Goal: Task Accomplishment & Management: Complete application form

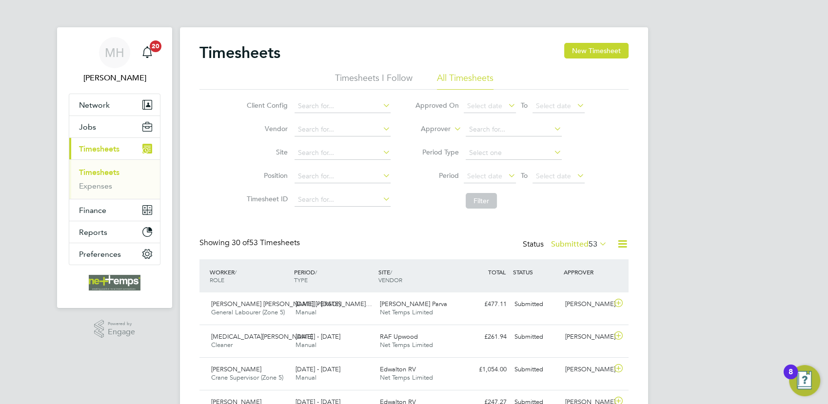
click at [583, 59] on div "Timesheets New Timesheet" at bounding box center [413, 57] width 429 height 29
click at [585, 47] on button "New Timesheet" at bounding box center [596, 51] width 64 height 16
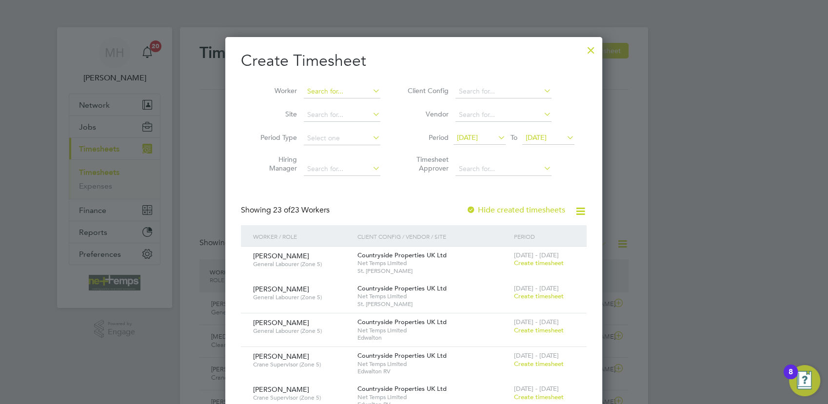
click at [329, 89] on input at bounding box center [342, 92] width 77 height 14
type input "[PERSON_NAME]"
click at [338, 108] on li "[PERSON_NAME]" at bounding box center [345, 104] width 83 height 13
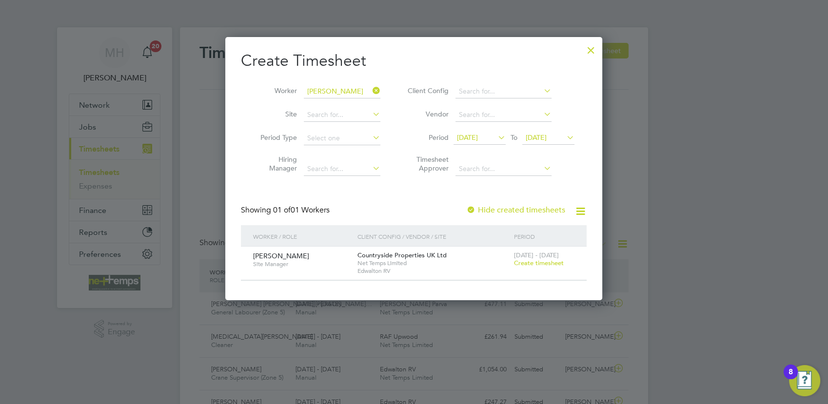
click at [535, 264] on span "Create timesheet" at bounding box center [539, 263] width 50 height 8
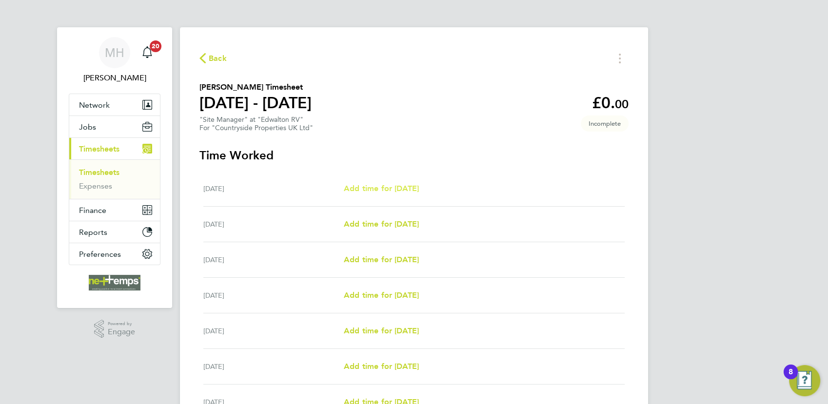
click at [381, 187] on span "Add time for [DATE]" at bounding box center [381, 188] width 75 height 9
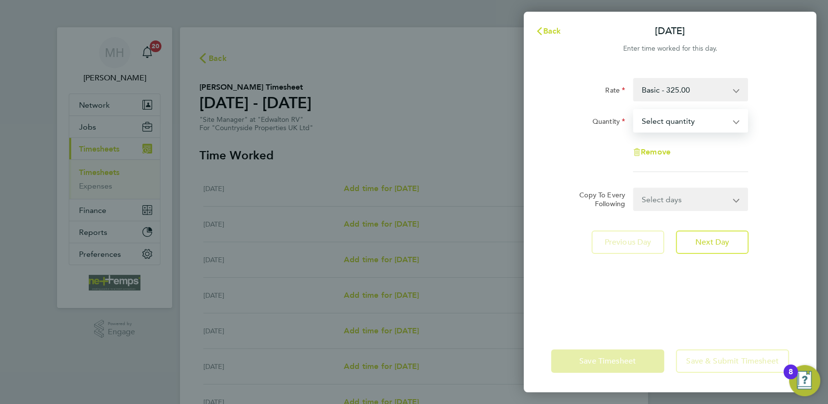
click at [703, 127] on select "Select quantity 0.5 1" at bounding box center [684, 120] width 101 height 21
select select "1"
click at [634, 110] on select "Select quantity 0.5 1" at bounding box center [684, 120] width 101 height 21
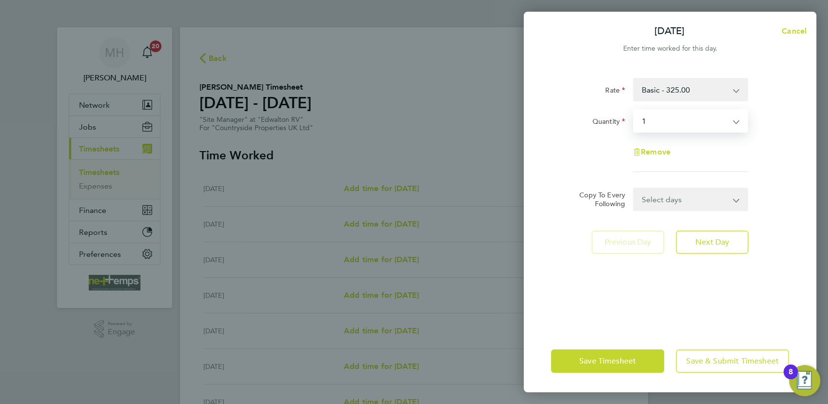
click at [763, 151] on div "Remove" at bounding box center [670, 151] width 246 height 23
click at [714, 196] on select "Select days Day Weekday (Mon-Fri) Weekend (Sat-Sun) [DATE] [DATE] [DATE] [DATE]…" at bounding box center [685, 199] width 102 height 21
select select "WEEKDAY"
click at [634, 189] on select "Select days Day Weekday (Mon-Fri) Weekend (Sat-Sun) [DATE] [DATE] [DATE] [DATE]…" at bounding box center [685, 199] width 102 height 21
select select "[DATE]"
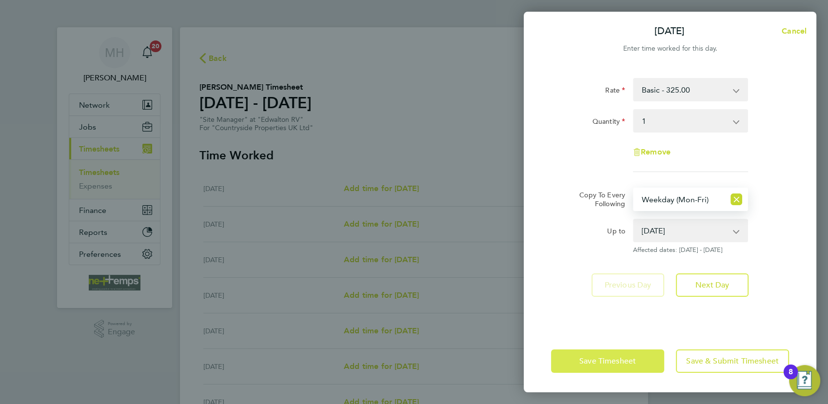
click at [623, 357] on span "Save Timesheet" at bounding box center [607, 361] width 57 height 10
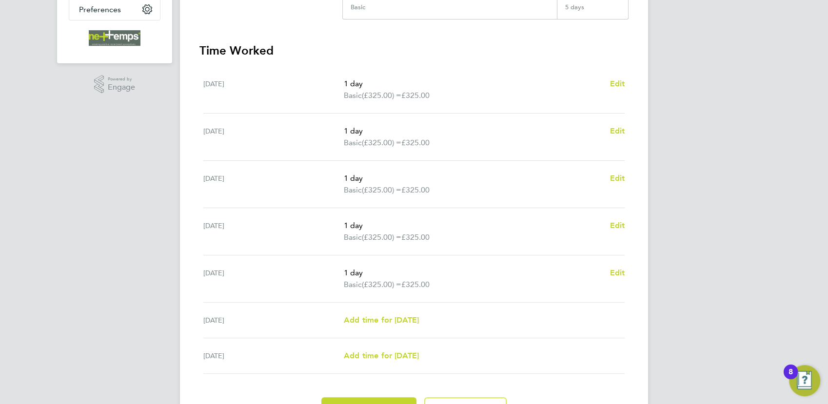
scroll to position [299, 0]
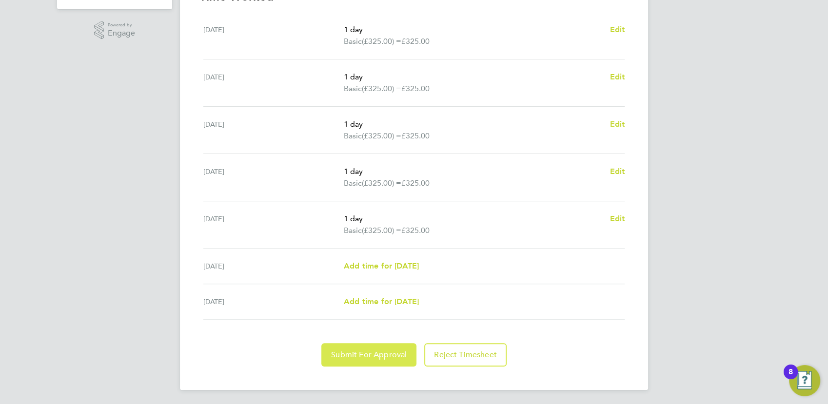
click at [370, 353] on span "Submit For Approval" at bounding box center [369, 355] width 76 height 10
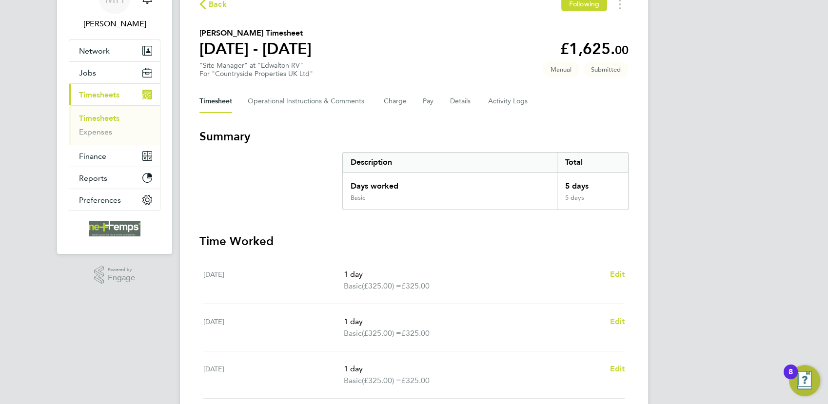
scroll to position [0, 0]
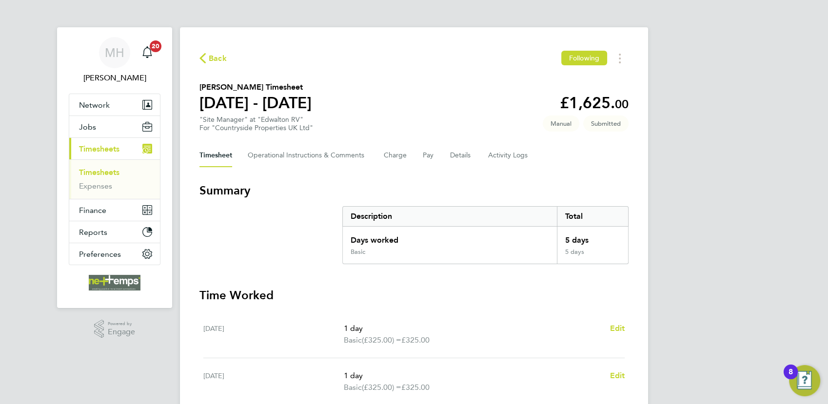
click at [105, 173] on link "Timesheets" at bounding box center [99, 172] width 40 height 9
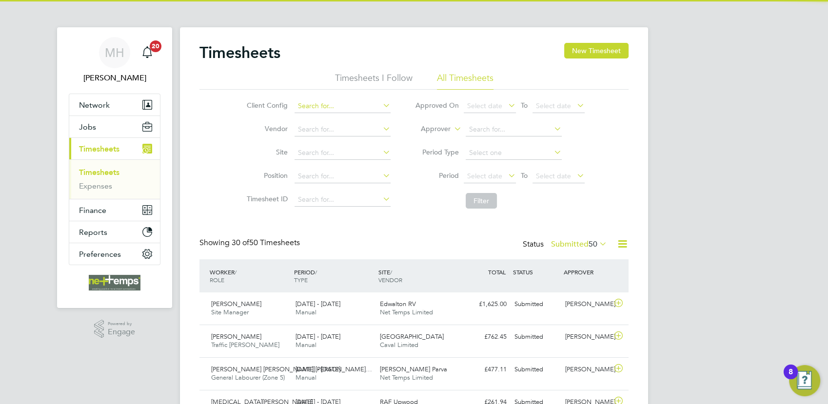
scroll to position [24, 84]
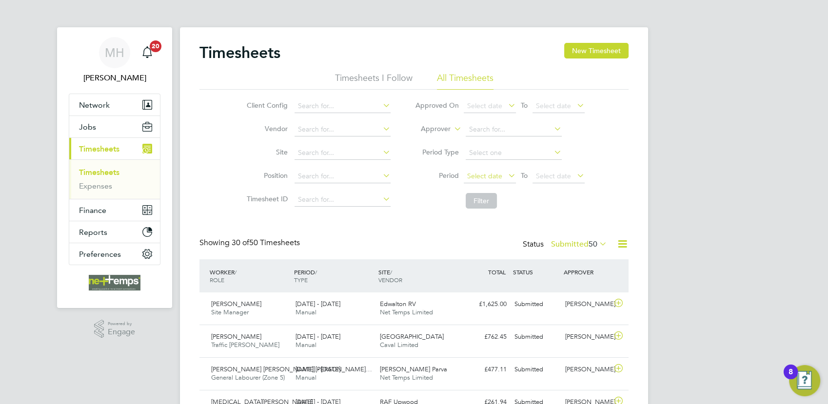
click at [500, 177] on span "Select date" at bounding box center [484, 176] width 35 height 9
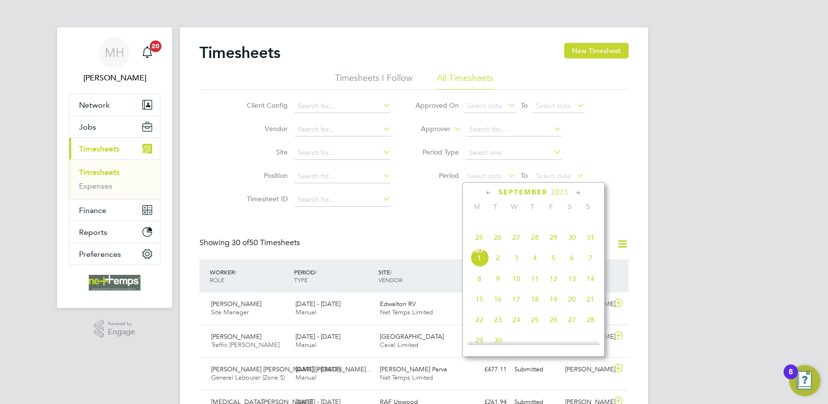
click at [480, 247] on span "25" at bounding box center [479, 237] width 19 height 19
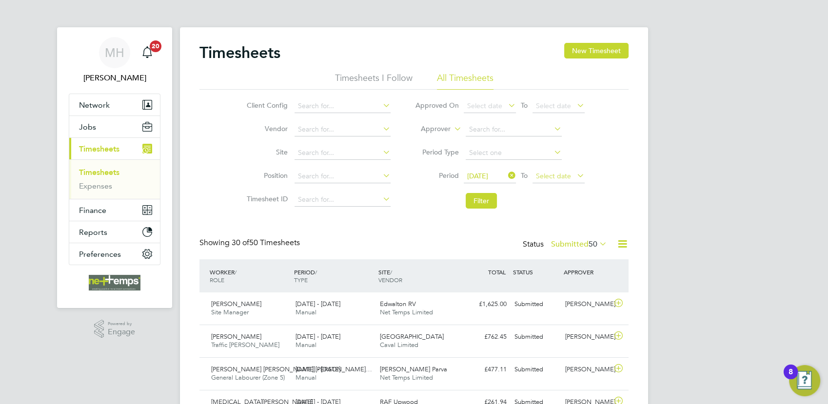
click at [569, 175] on span "Select date" at bounding box center [553, 176] width 35 height 9
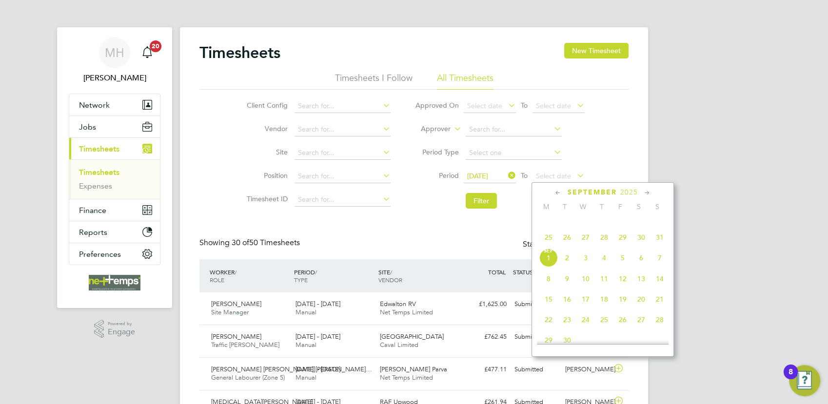
click at [663, 244] on span "31" at bounding box center [659, 237] width 19 height 19
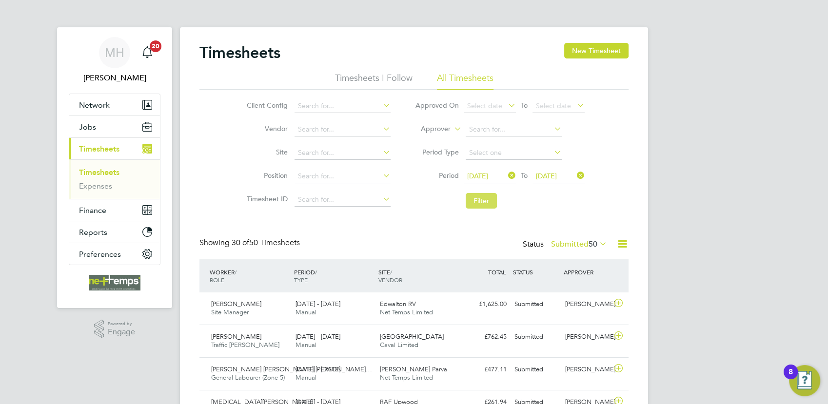
click at [484, 201] on button "Filter" at bounding box center [481, 201] width 31 height 16
click at [597, 245] on icon at bounding box center [597, 244] width 0 height 14
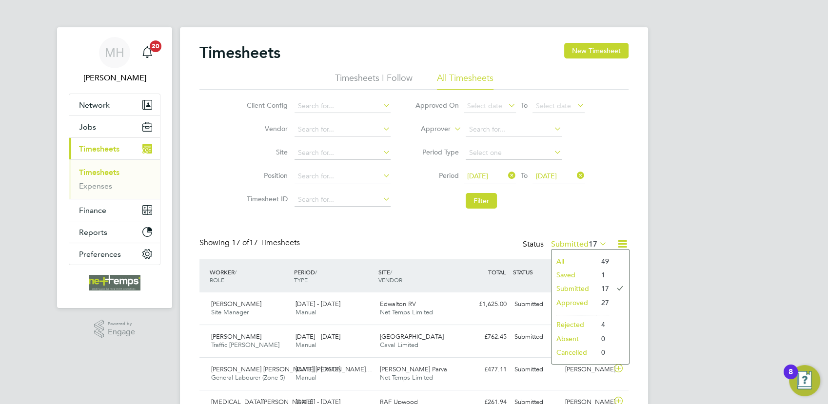
click at [402, 238] on div "Showing 17 of 17 Timesheets Status Submitted 17" at bounding box center [413, 248] width 429 height 21
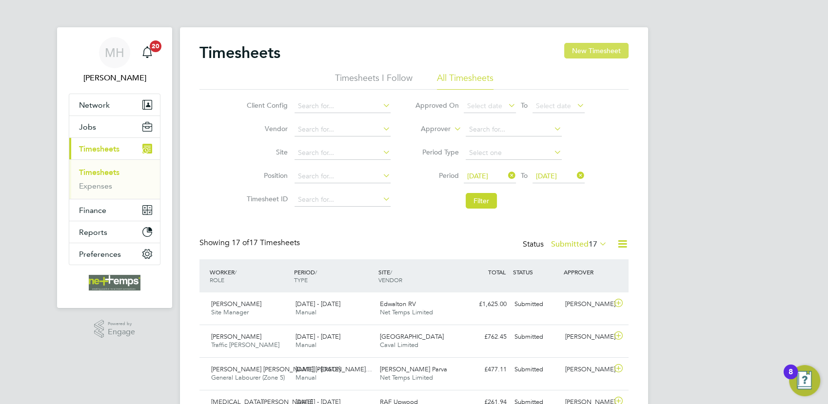
click at [588, 54] on button "New Timesheet" at bounding box center [596, 51] width 64 height 16
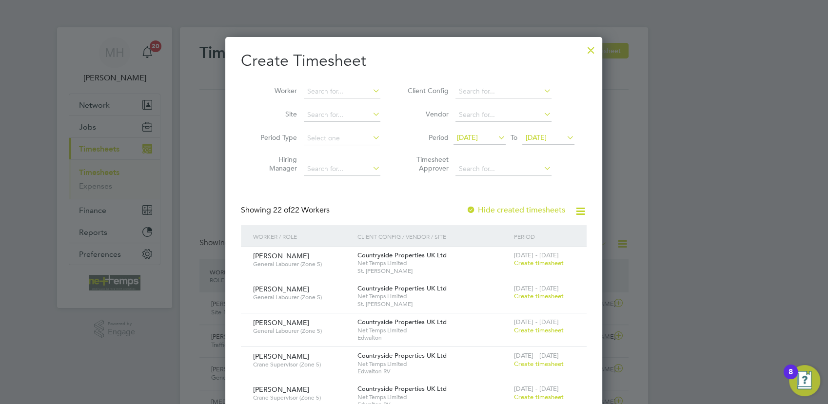
click at [336, 81] on li "Worker" at bounding box center [317, 91] width 152 height 23
click at [332, 89] on input at bounding box center [342, 92] width 77 height 14
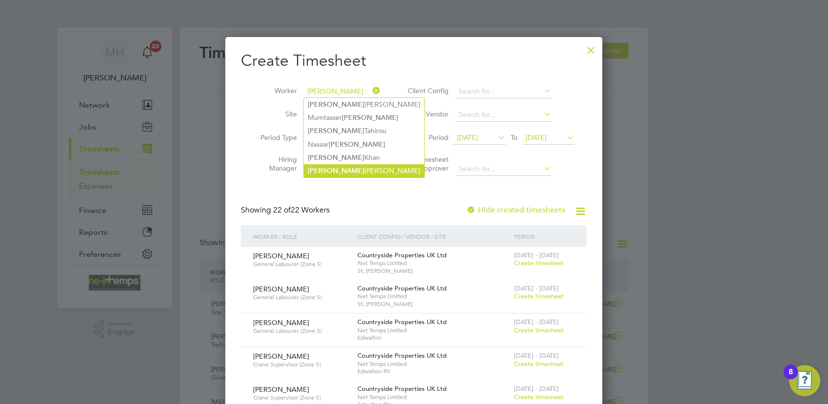
click at [364, 168] on li "[PERSON_NAME]" at bounding box center [364, 170] width 120 height 13
type input "[PERSON_NAME]"
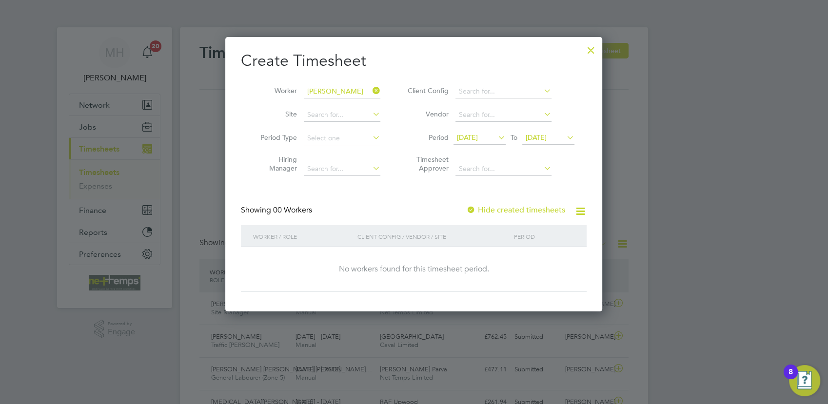
click at [513, 207] on label "Hide created timesheets" at bounding box center [515, 210] width 99 height 10
click at [496, 137] on icon at bounding box center [496, 138] width 0 height 14
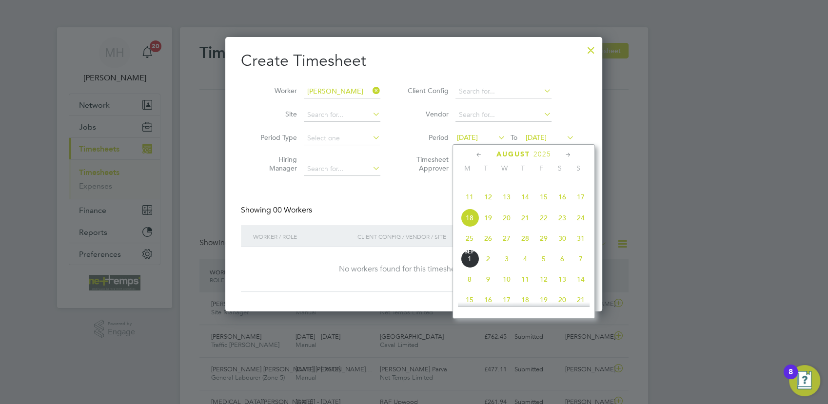
click at [468, 248] on span "25" at bounding box center [469, 238] width 19 height 19
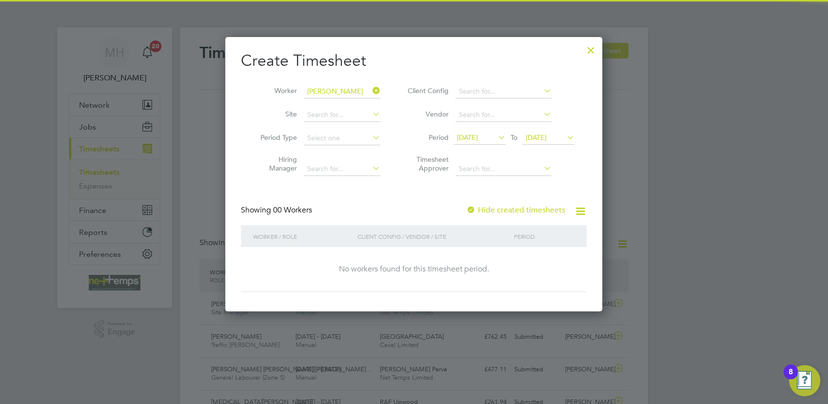
click at [547, 136] on span "[DATE]" at bounding box center [536, 137] width 21 height 9
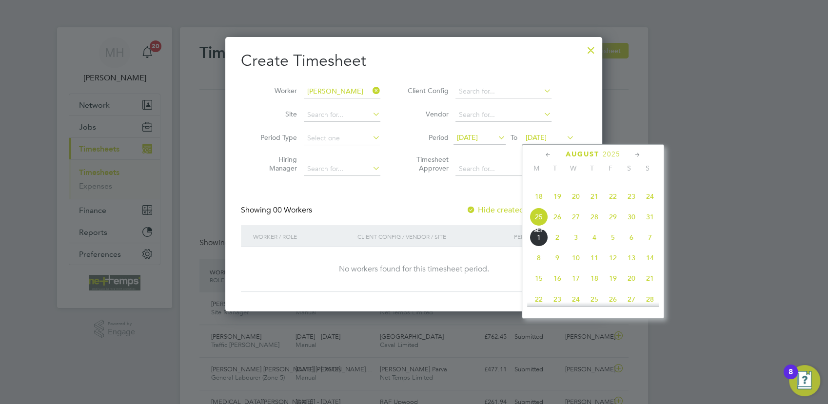
click at [647, 226] on span "31" at bounding box center [650, 217] width 19 height 19
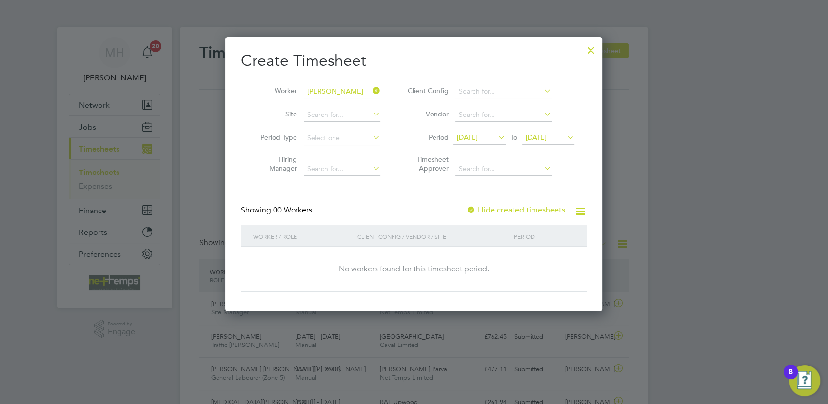
click at [519, 210] on label "Hide created timesheets" at bounding box center [515, 210] width 99 height 10
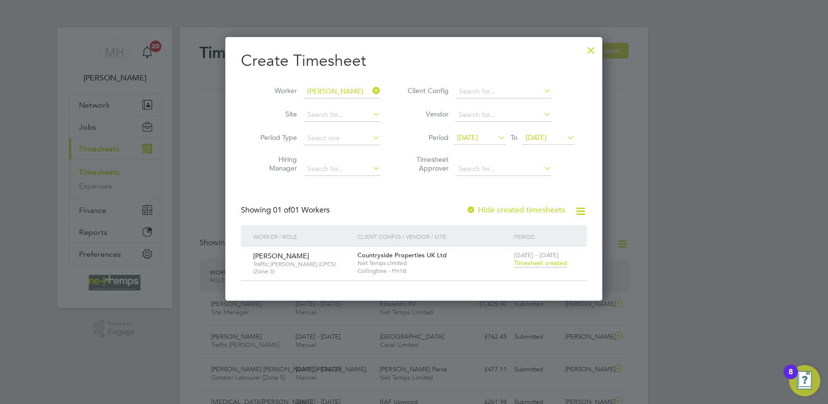
click at [540, 265] on span "Timesheet created" at bounding box center [540, 263] width 53 height 9
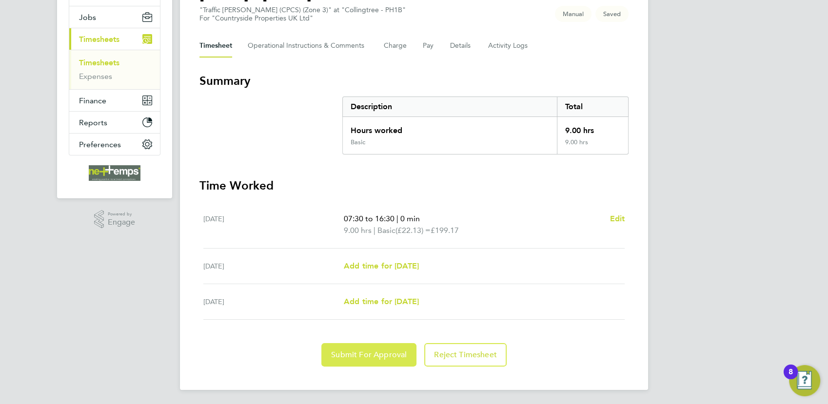
click at [347, 353] on span "Submit For Approval" at bounding box center [369, 355] width 76 height 10
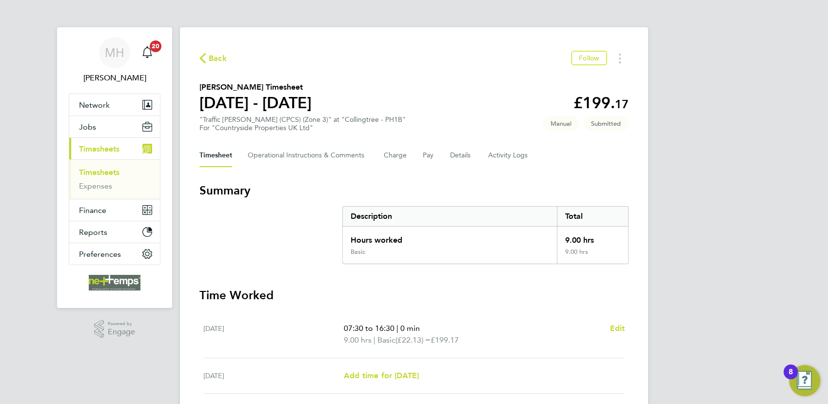
click at [208, 59] on span "Back" at bounding box center [212, 57] width 27 height 9
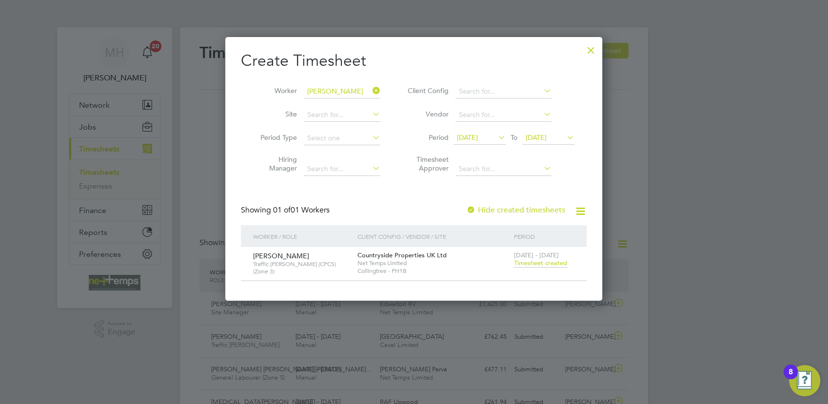
click at [371, 88] on icon at bounding box center [371, 91] width 0 height 14
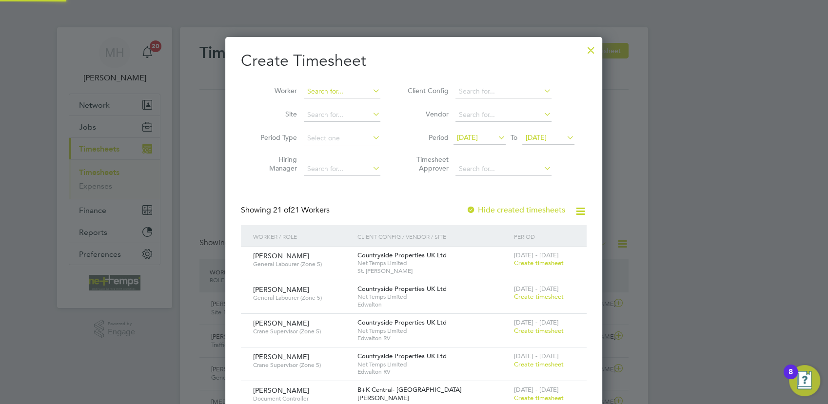
click at [335, 89] on input at bounding box center [342, 92] width 77 height 14
click at [360, 102] on li "[PERSON_NAME] hreys" at bounding box center [355, 104] width 102 height 13
type input "[PERSON_NAME]"
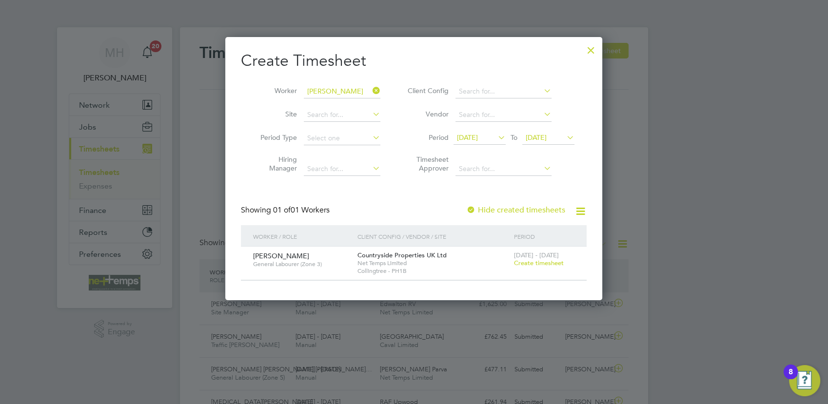
click at [530, 264] on span "Create timesheet" at bounding box center [539, 263] width 50 height 8
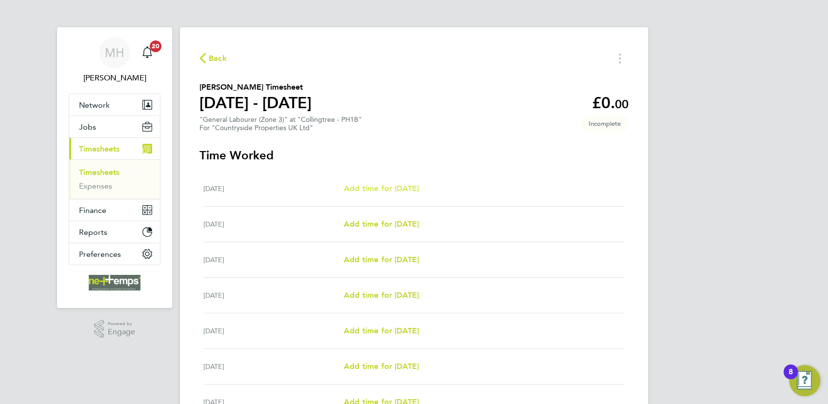
click at [373, 194] on link "Add time for [DATE]" at bounding box center [381, 189] width 75 height 12
select select "30"
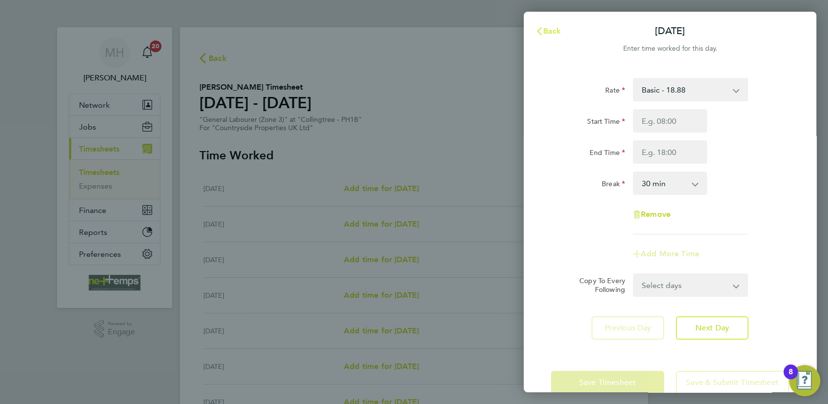
click at [542, 32] on icon "button" at bounding box center [539, 31] width 8 height 8
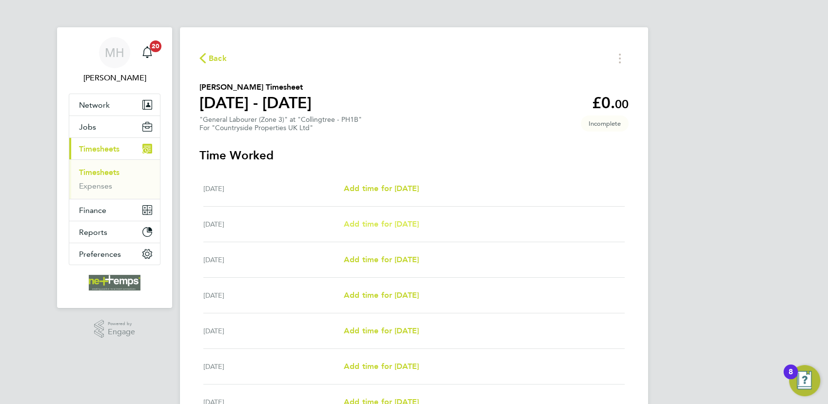
click at [372, 222] on span "Add time for [DATE]" at bounding box center [381, 223] width 75 height 9
select select "30"
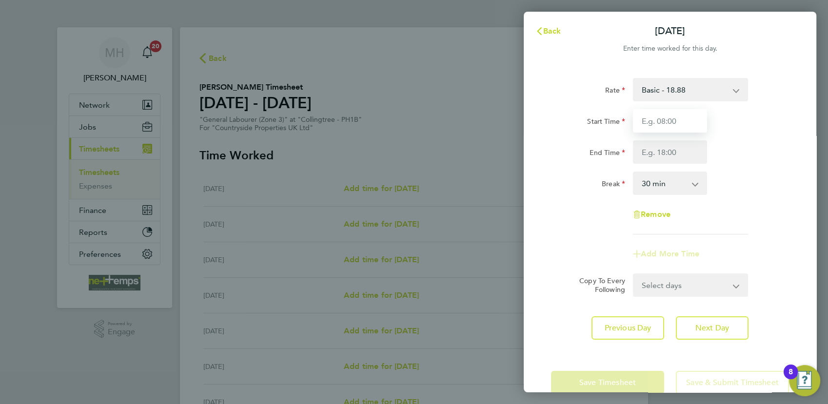
click at [690, 127] on input "Start Time" at bounding box center [670, 120] width 74 height 23
type input "07:30"
click at [671, 152] on input "End Time" at bounding box center [670, 151] width 74 height 23
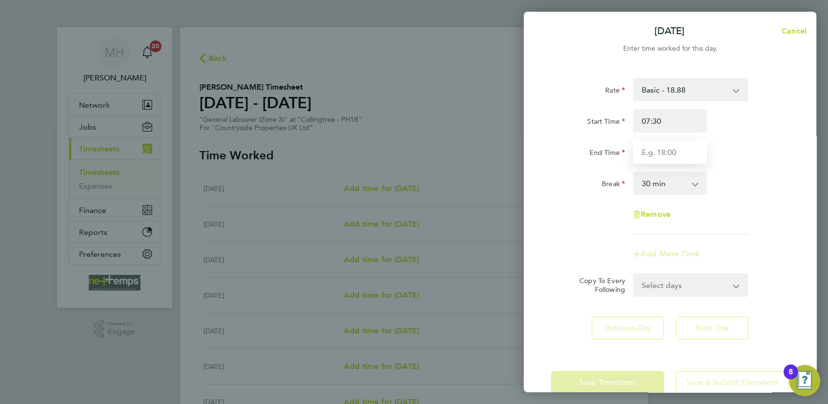
type input "16:30"
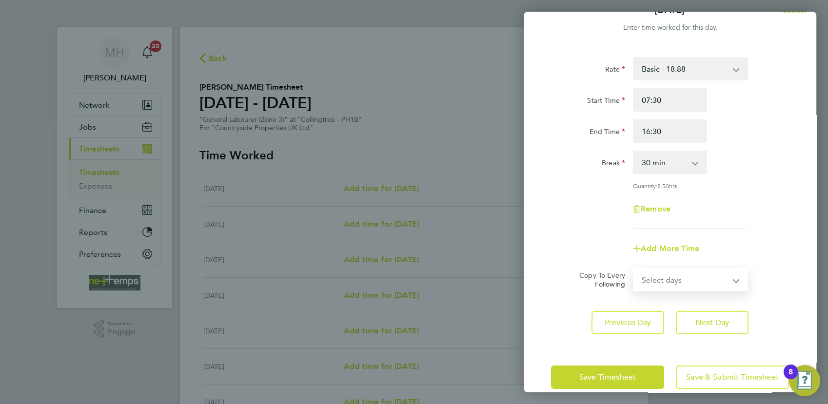
click at [715, 268] on div "Select days Day Weekday (Mon-Fri) Weekend (Sat-Sun) [DATE] [DATE] [DATE] [DATE]…" at bounding box center [690, 279] width 115 height 23
select select "WEEKDAY"
click at [634, 269] on select "Select days Day Weekday (Mon-Fri) Weekend (Sat-Sun) [DATE] [DATE] [DATE] [DATE]…" at bounding box center [685, 279] width 102 height 21
select select "[DATE]"
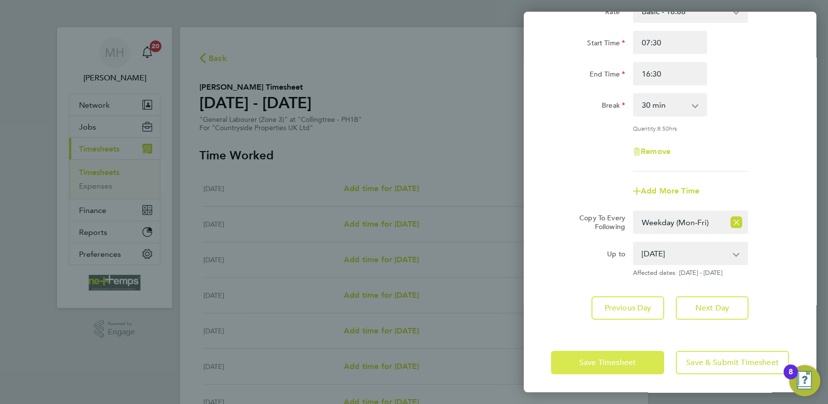
click at [601, 363] on span "Save Timesheet" at bounding box center [607, 363] width 57 height 10
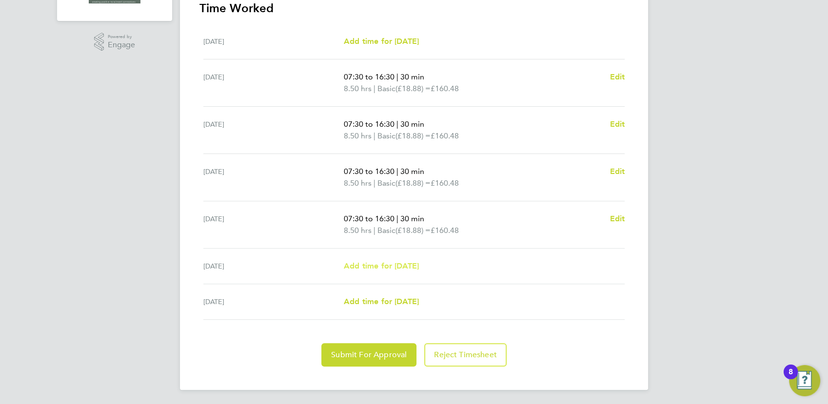
click at [389, 264] on span "Add time for [DATE]" at bounding box center [381, 265] width 75 height 9
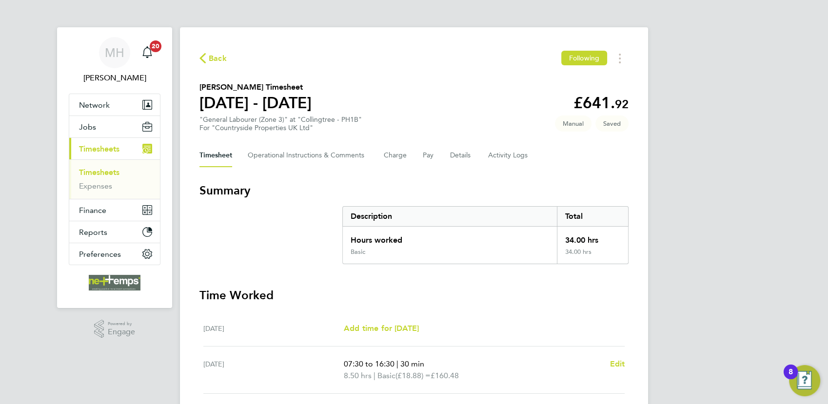
select select "30"
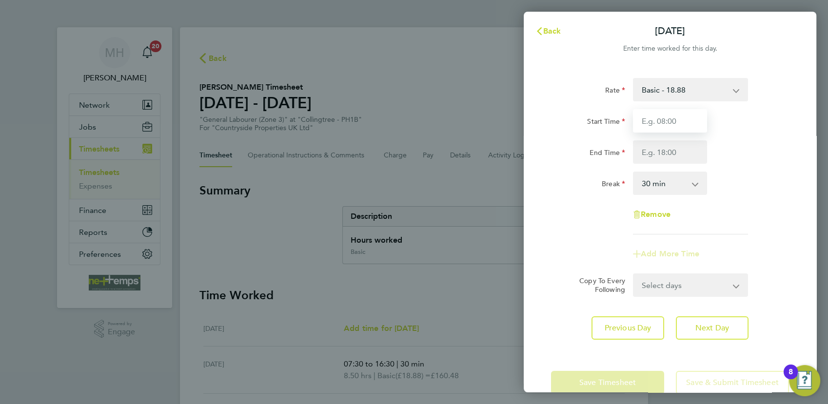
click at [690, 121] on input "Start Time" at bounding box center [670, 120] width 74 height 23
type input "08:00"
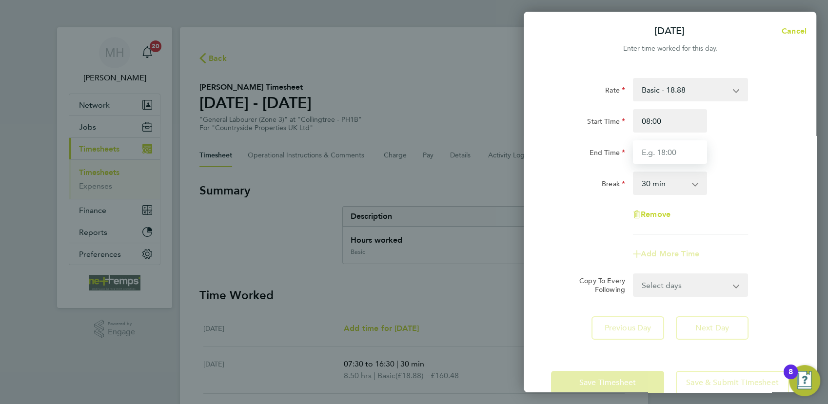
click at [679, 156] on input "End Time" at bounding box center [670, 151] width 74 height 23
type input "13:00"
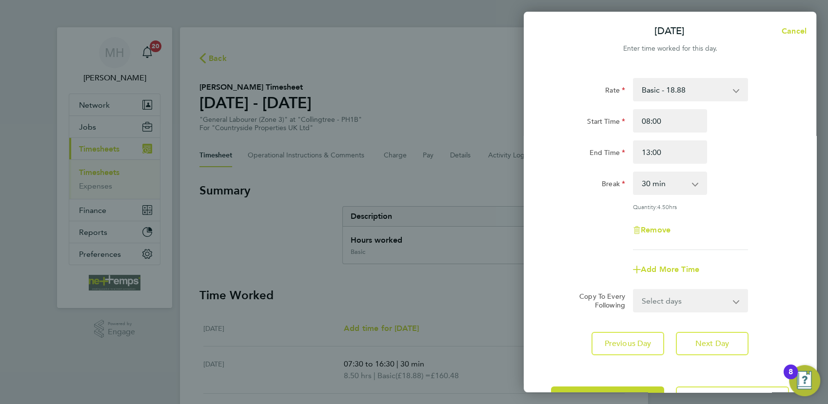
click at [697, 189] on app-icon-cross-button at bounding box center [700, 183] width 12 height 21
click at [680, 183] on select "0 min 15 min 30 min 45 min 60 min 75 min 90 min" at bounding box center [664, 183] width 60 height 21
select select "0"
click at [634, 173] on select "0 min 15 min 30 min 45 min 60 min 75 min 90 min" at bounding box center [664, 183] width 60 height 21
click at [753, 200] on div "Rate Basic - 18.88 Start Time 08:00 End Time 13:00 Break 0 min 15 min 30 min 45…" at bounding box center [670, 164] width 238 height 172
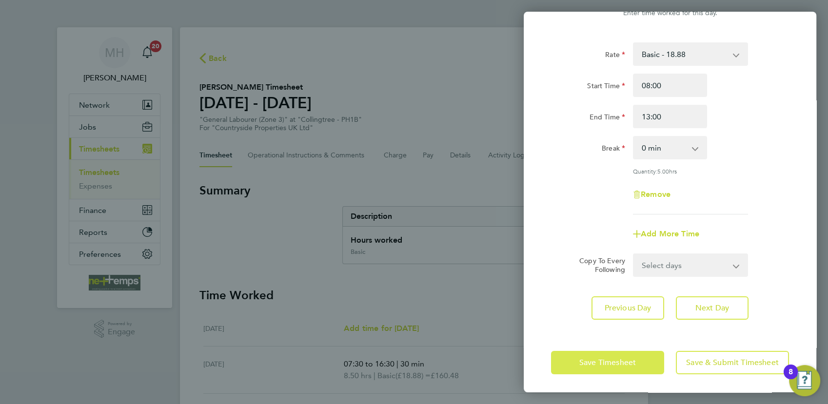
click at [598, 369] on button "Save Timesheet" at bounding box center [607, 362] width 113 height 23
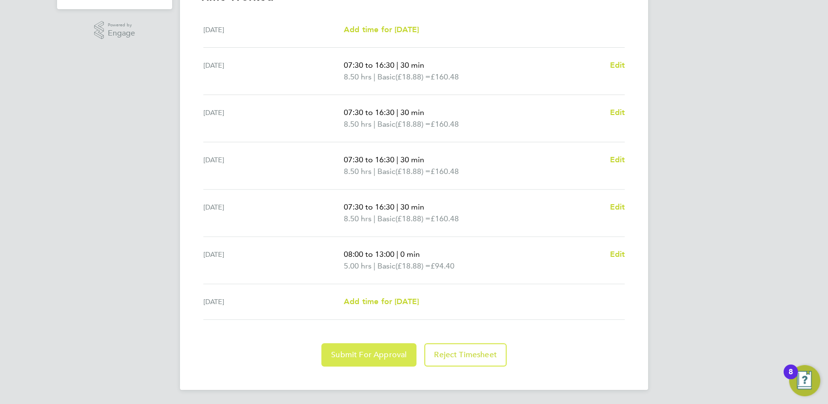
click at [359, 361] on button "Submit For Approval" at bounding box center [368, 354] width 95 height 23
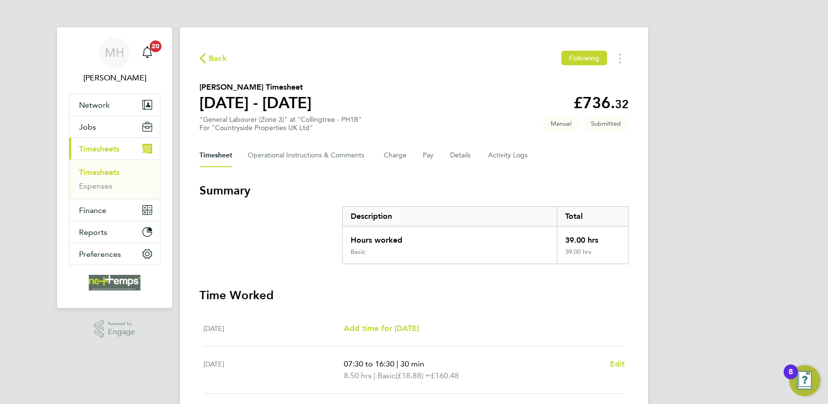
click at [203, 51] on div "Back Following" at bounding box center [413, 58] width 429 height 15
click at [203, 62] on icon "button" at bounding box center [202, 58] width 6 height 10
